Goal: Information Seeking & Learning: Learn about a topic

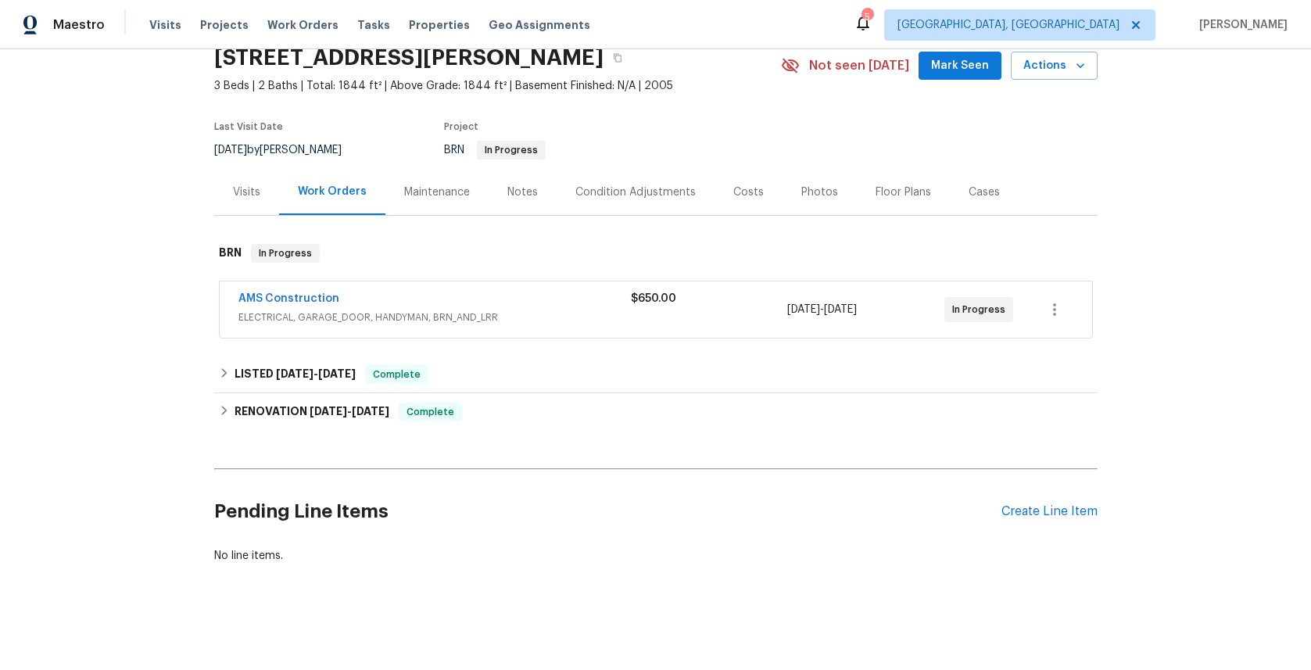
scroll to position [80, 0]
click at [305, 293] on link "AMS Construction" at bounding box center [288, 298] width 101 height 11
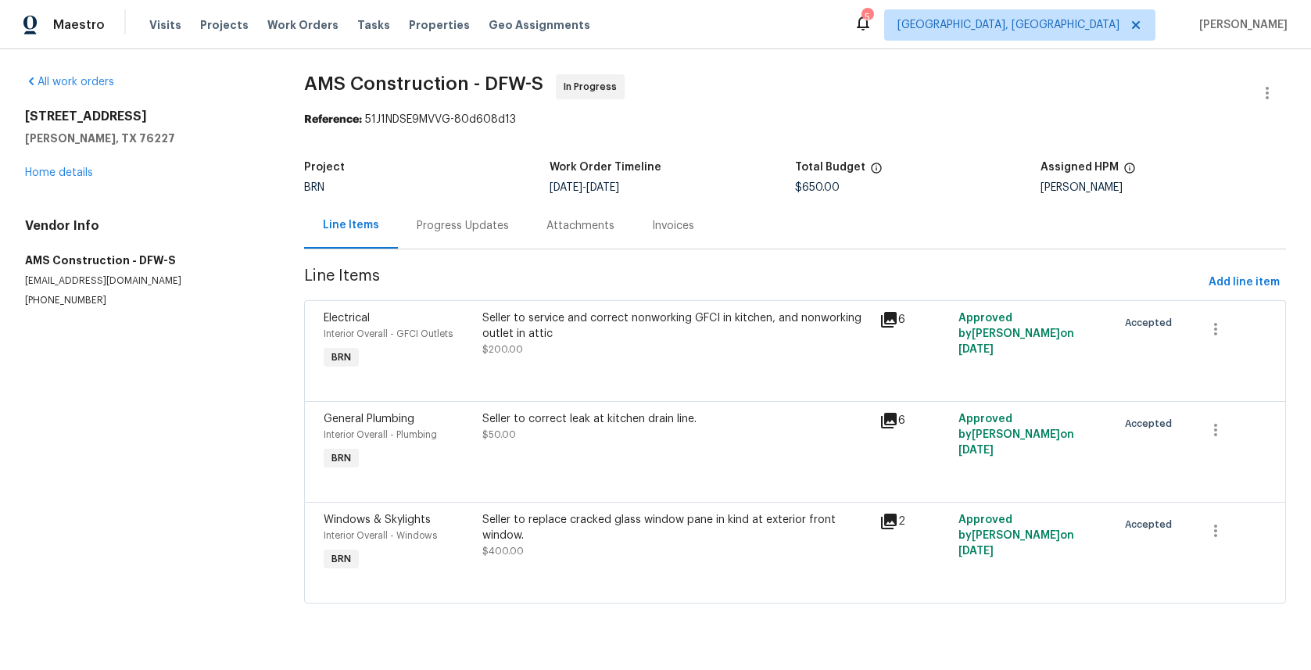
click at [883, 419] on icon at bounding box center [889, 421] width 16 height 16
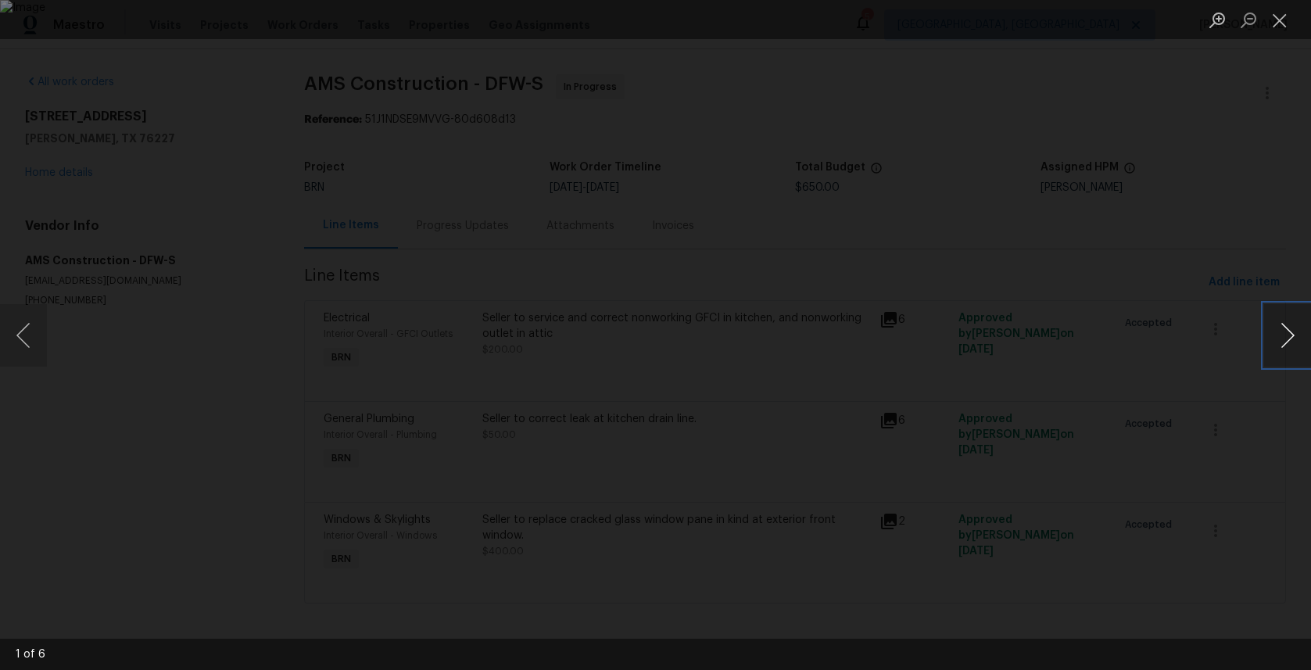
click at [1284, 339] on button "Next image" at bounding box center [1287, 335] width 47 height 63
click at [1281, 15] on button "Close lightbox" at bounding box center [1279, 19] width 31 height 27
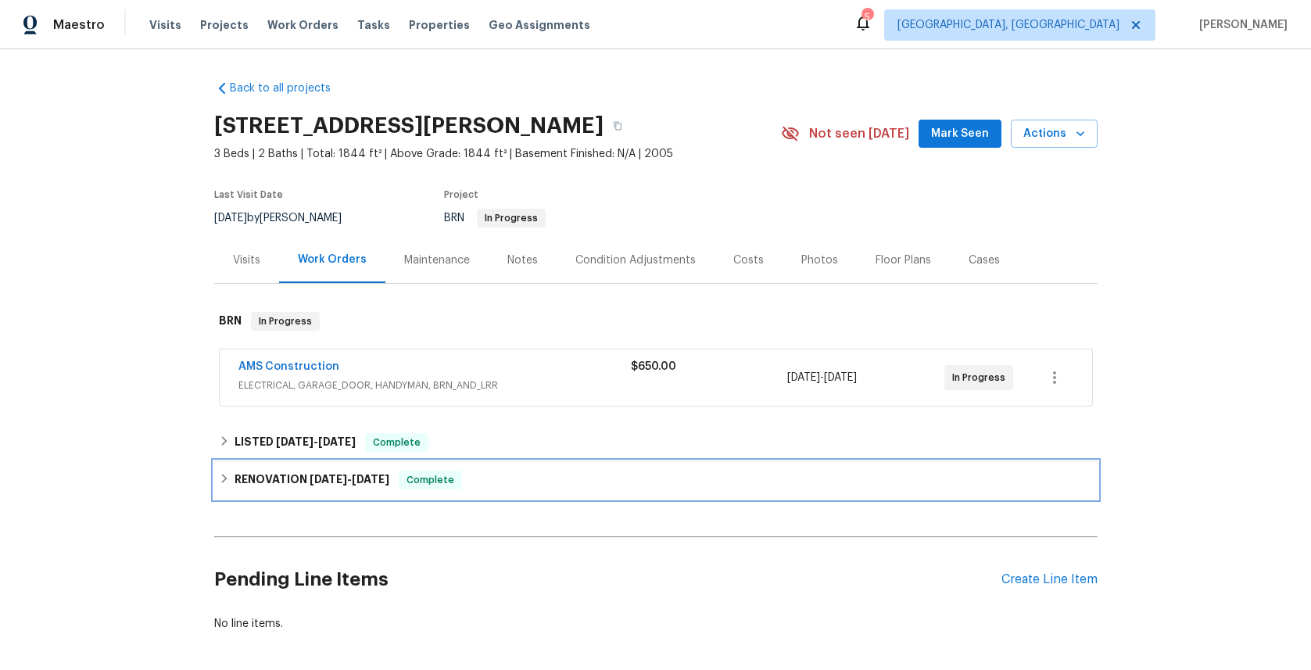
click at [268, 475] on h6 "RENOVATION 5/20/25 - 6/9/25" at bounding box center [312, 480] width 155 height 19
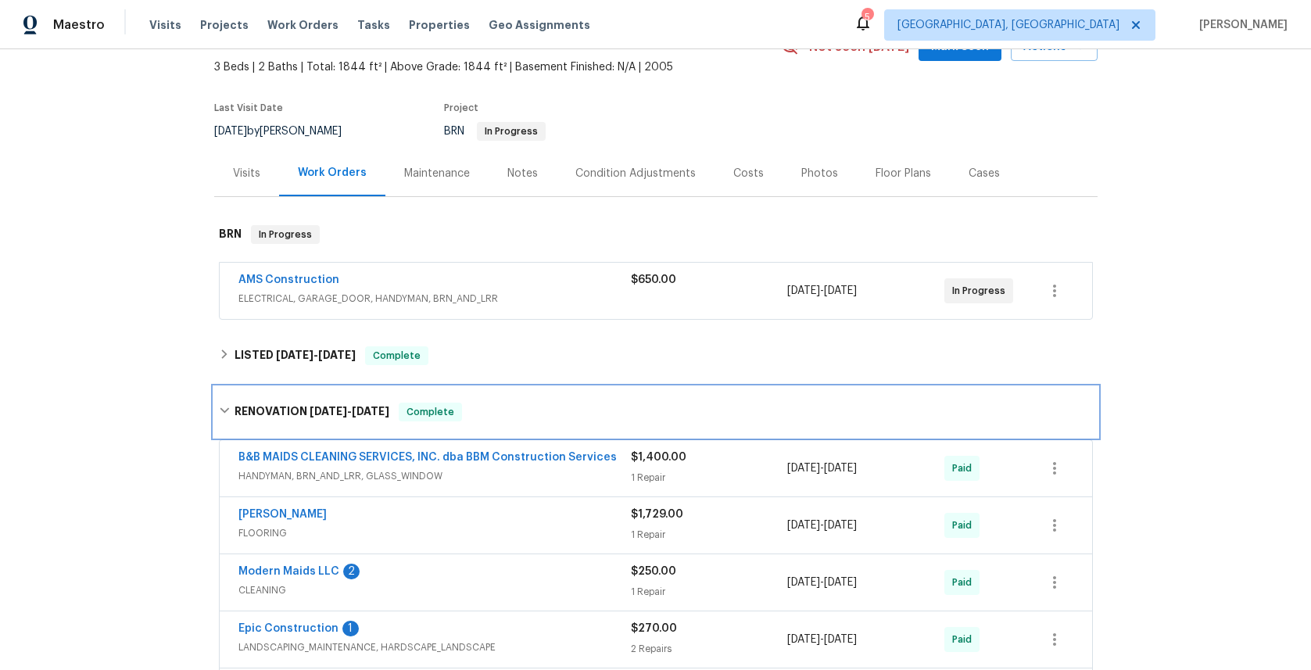
scroll to position [300, 0]
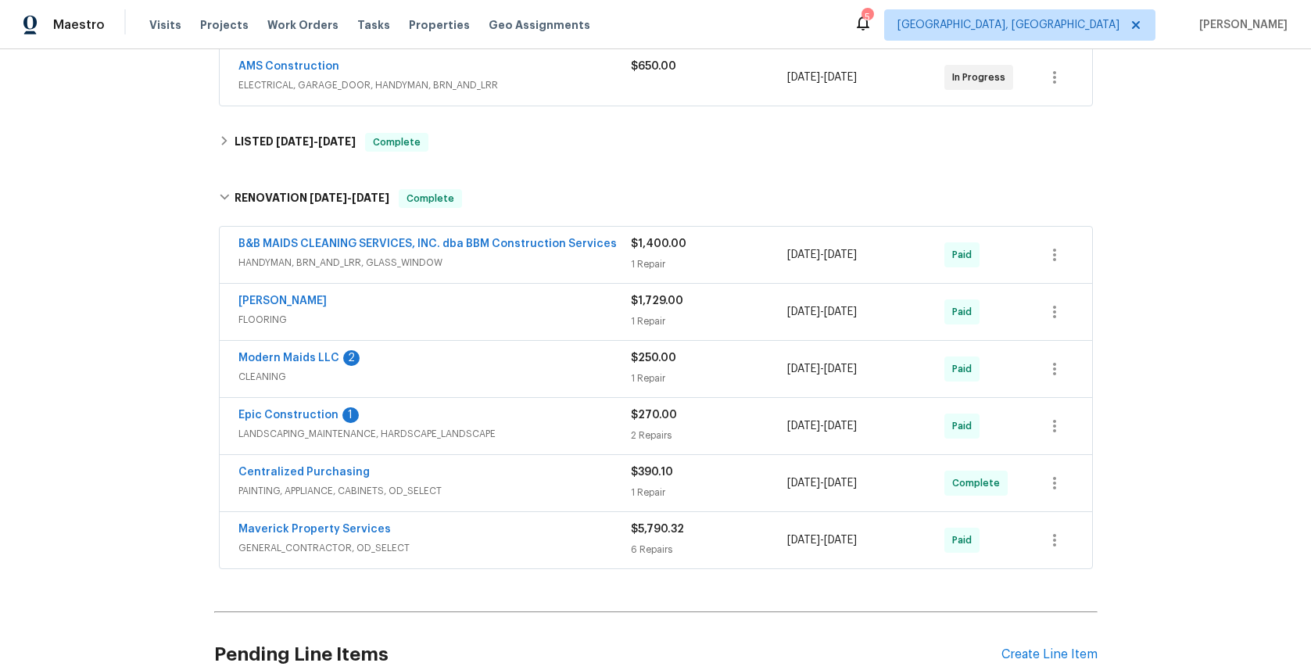
click at [344, 546] on span "GENERAL_CONTRACTOR, OD_SELECT" at bounding box center [434, 548] width 392 height 16
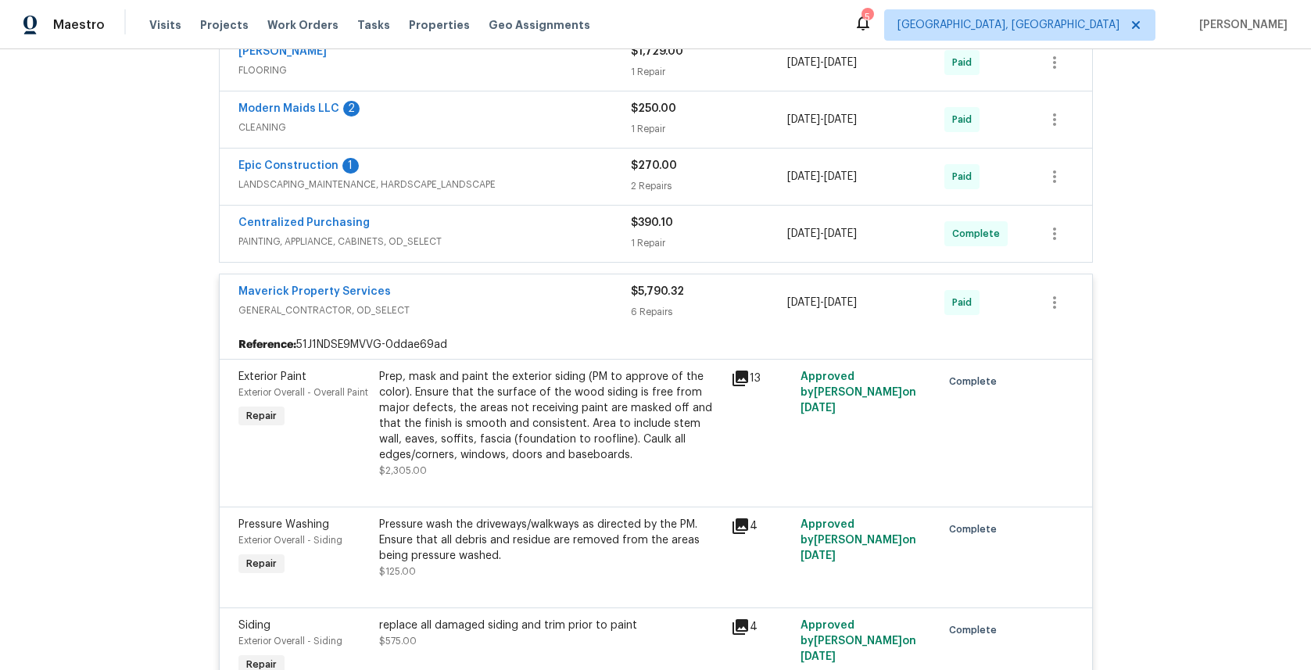
scroll to position [382, 0]
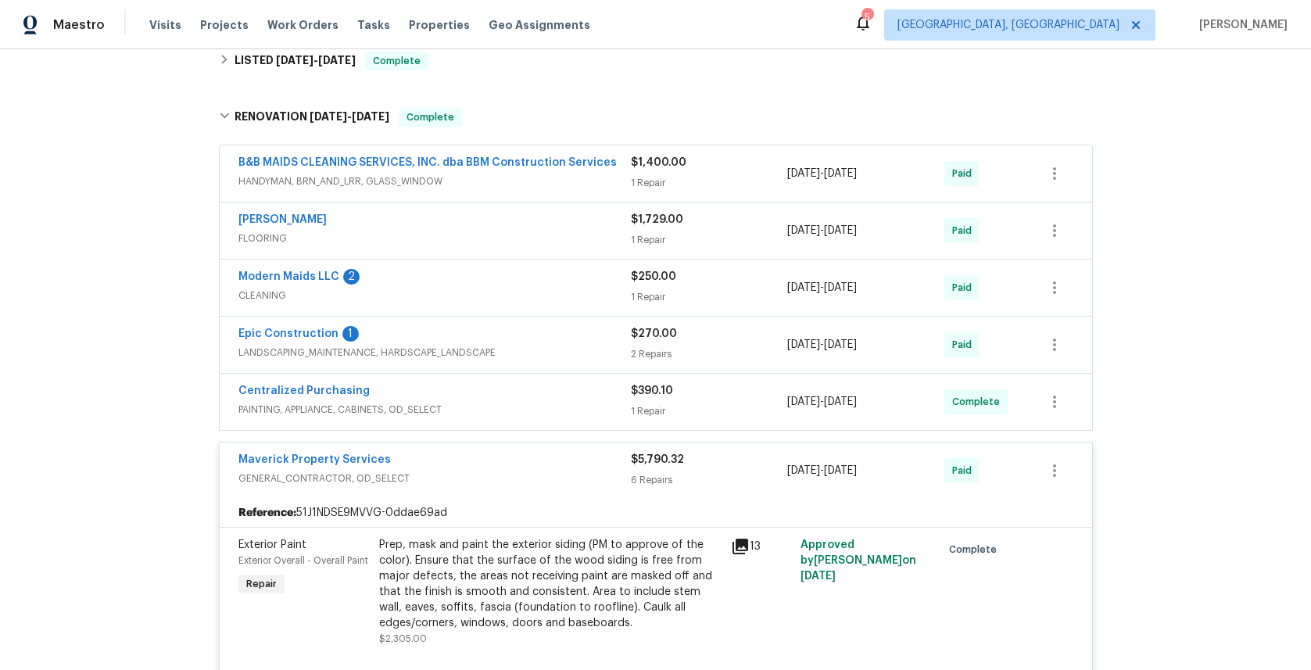
click at [330, 182] on span "HANDYMAN, BRN_AND_LRR, GLASS_WINDOW" at bounding box center [434, 182] width 392 height 16
